Goal: Task Accomplishment & Management: Use online tool/utility

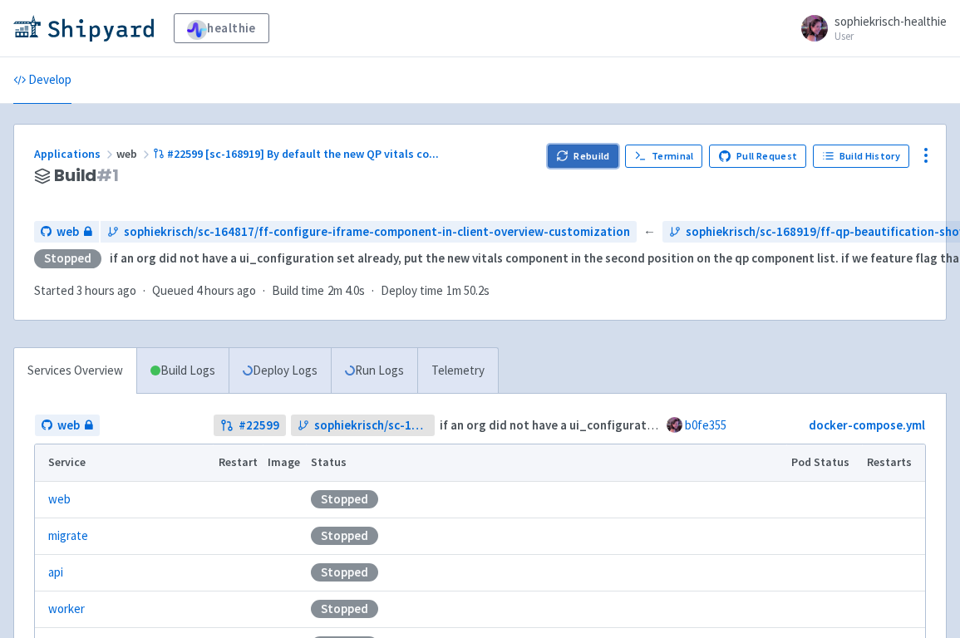
click at [581, 150] on button "Rebuild" at bounding box center [583, 156] width 71 height 23
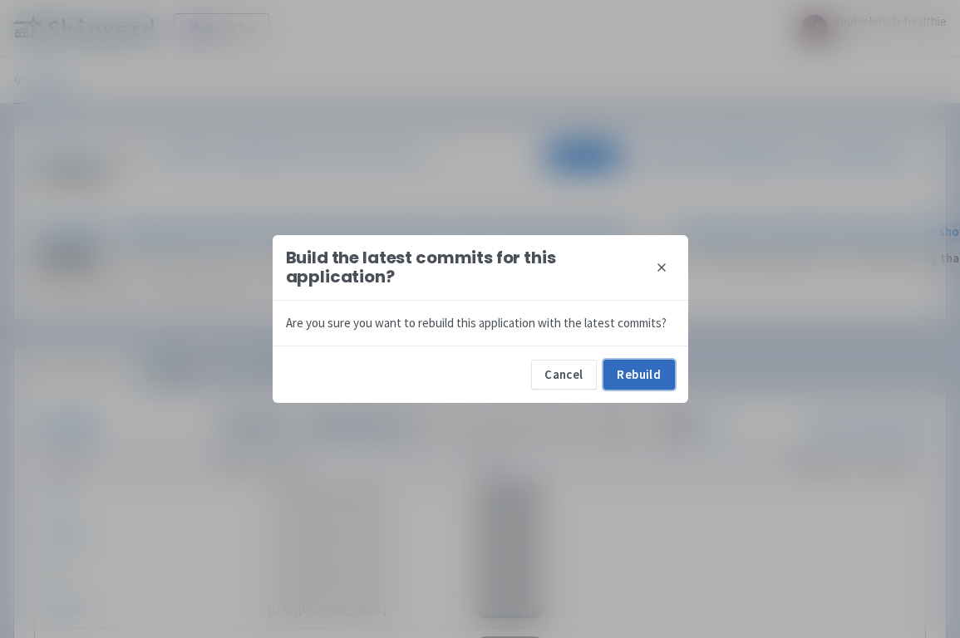
click at [639, 383] on button "Rebuild" at bounding box center [638, 375] width 71 height 30
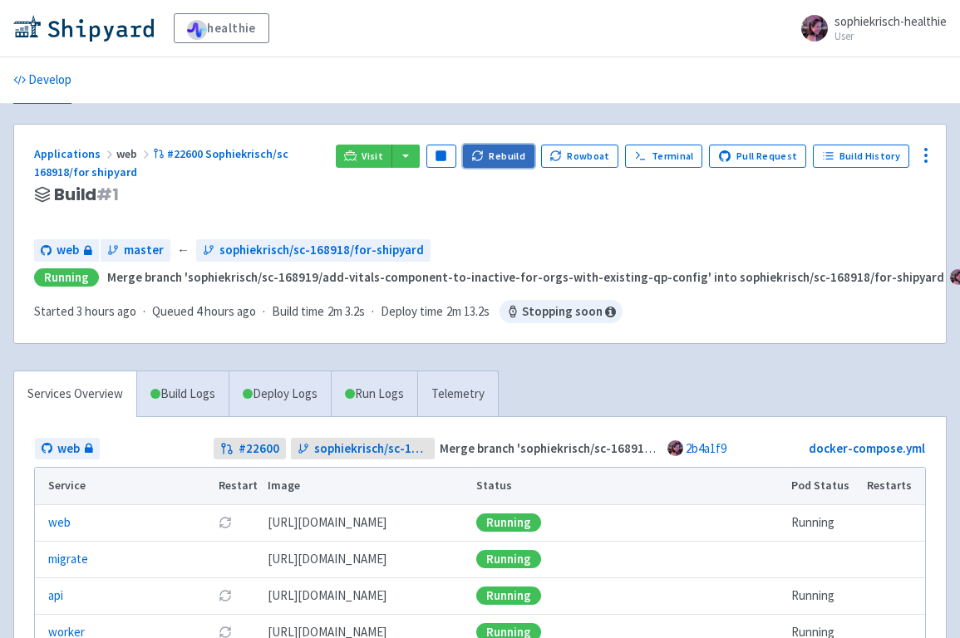
click at [484, 150] on icon "button" at bounding box center [477, 156] width 12 height 12
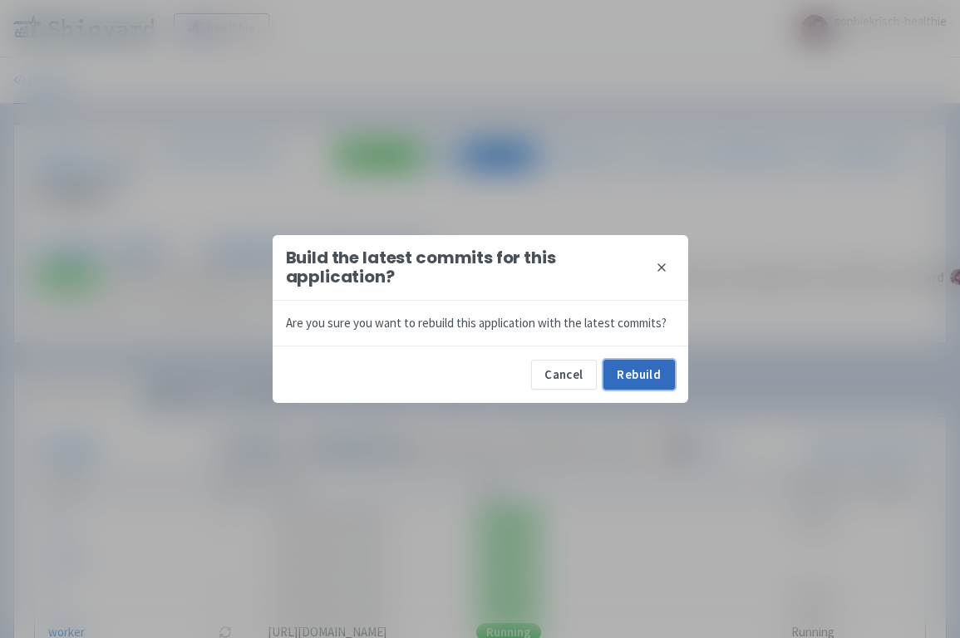
click at [652, 372] on button "Rebuild" at bounding box center [638, 375] width 71 height 30
